Goal: Task Accomplishment & Management: Use online tool/utility

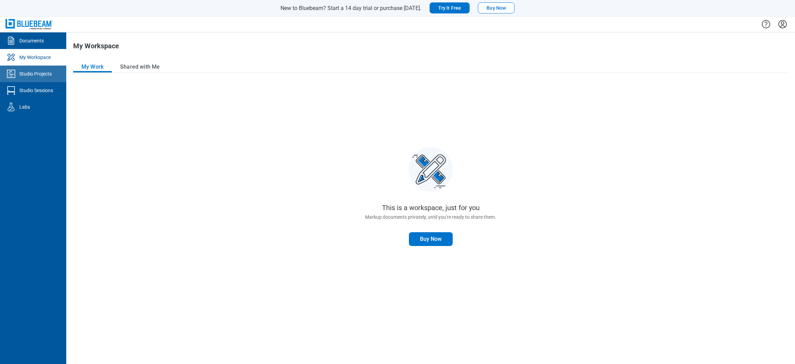
click at [31, 76] on div "Studio Projects" at bounding box center [35, 73] width 32 height 7
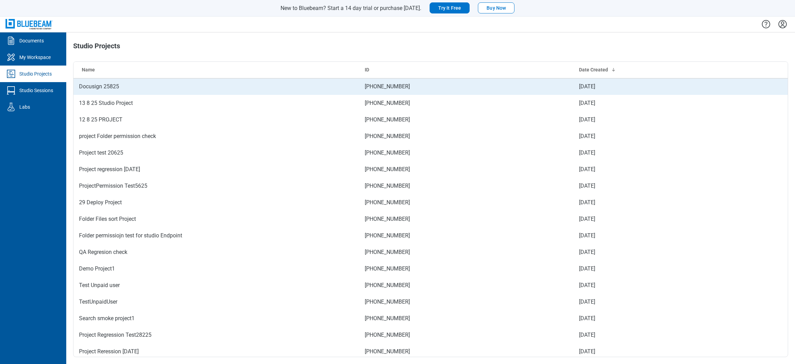
click at [89, 82] on td "Docusign 25825" at bounding box center [216, 86] width 286 height 17
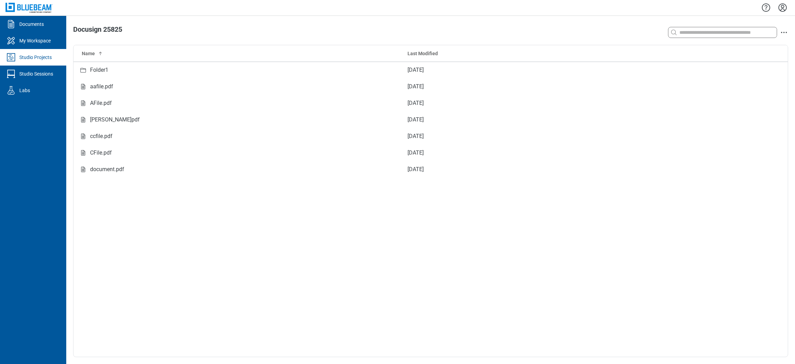
click at [89, 82] on div "aafile.pdf" at bounding box center [237, 86] width 317 height 9
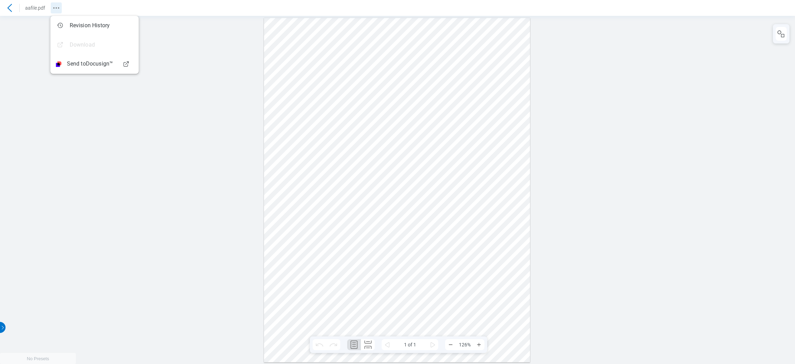
click at [54, 10] on icon "Revision History" at bounding box center [56, 8] width 8 height 8
